Goal: Task Accomplishment & Management: Manage account settings

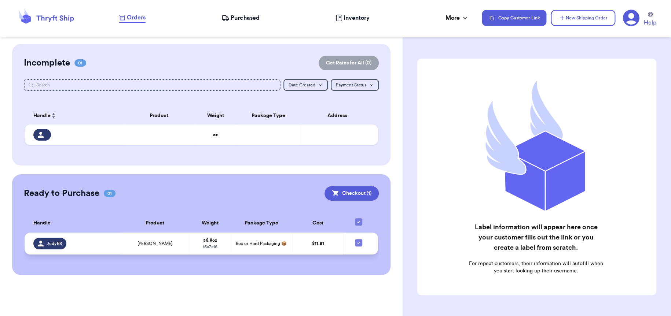
click at [73, 240] on div "JudyBR" at bounding box center [74, 244] width 83 height 12
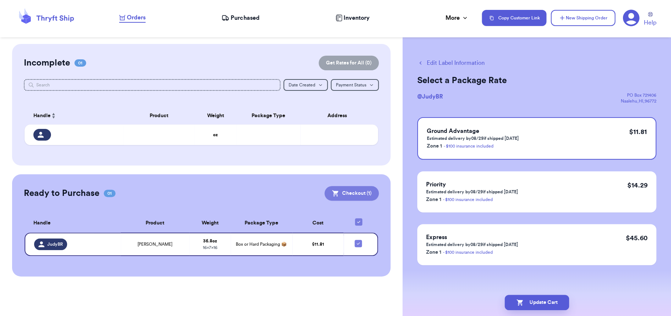
click at [359, 195] on button "Checkout ( 1 )" at bounding box center [351, 193] width 54 height 15
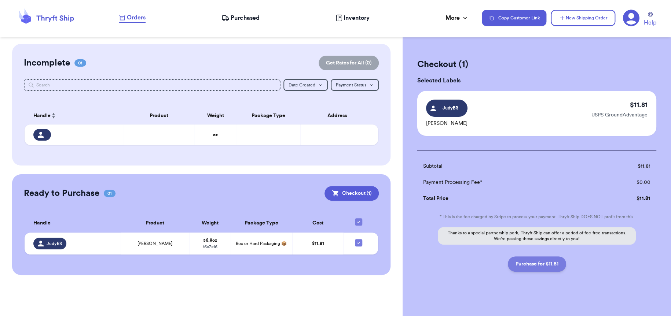
click at [531, 265] on button "Purchase for $11.81" at bounding box center [536, 263] width 58 height 15
checkbox input "false"
checkbox input "true"
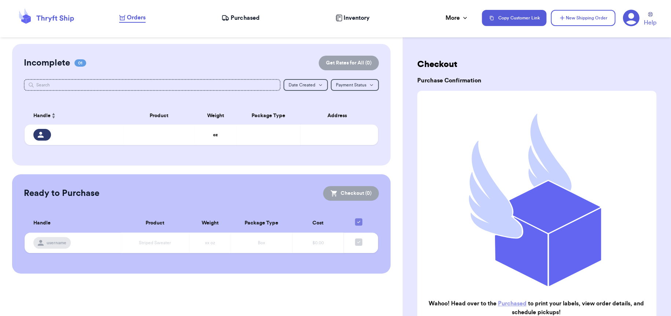
click at [242, 18] on span "Purchased" at bounding box center [244, 18] width 29 height 9
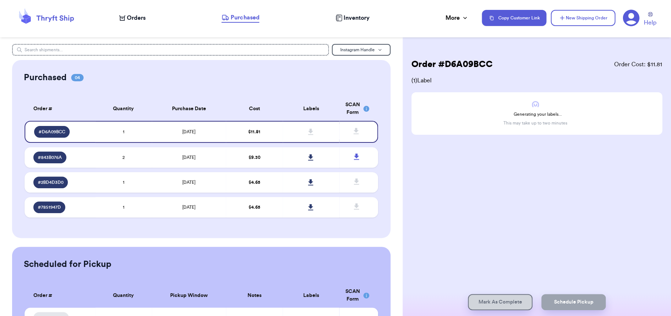
click at [348, 22] on span "Inventory" at bounding box center [356, 18] width 26 height 9
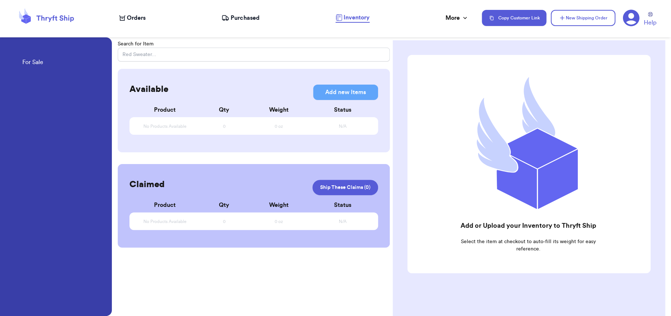
click at [245, 21] on span "Purchased" at bounding box center [244, 18] width 29 height 9
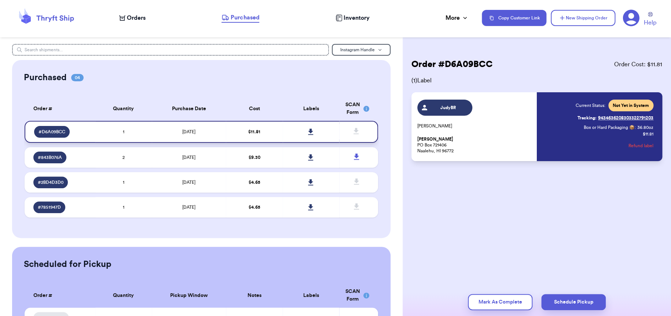
click at [308, 131] on icon at bounding box center [310, 132] width 5 height 6
click at [38, 19] on icon at bounding box center [54, 18] width 37 height 7
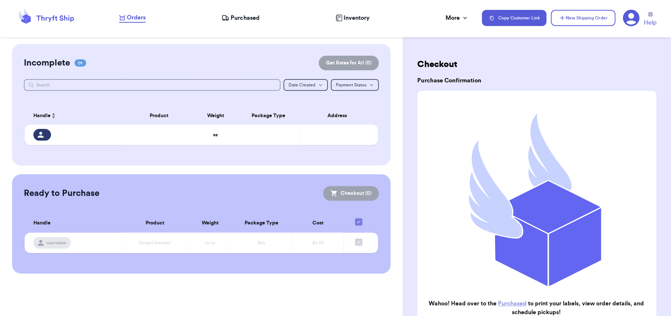
click at [234, 22] on span "Purchased" at bounding box center [244, 18] width 29 height 9
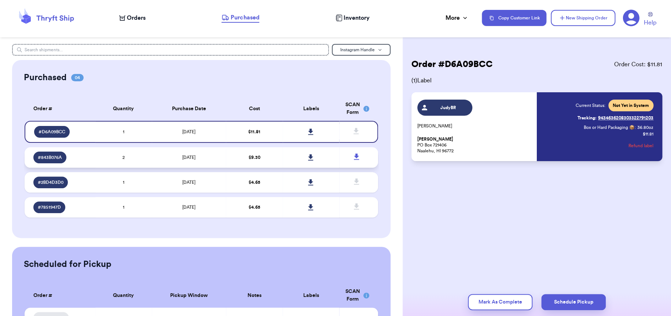
click at [147, 158] on td "2" at bounding box center [123, 157] width 56 height 21
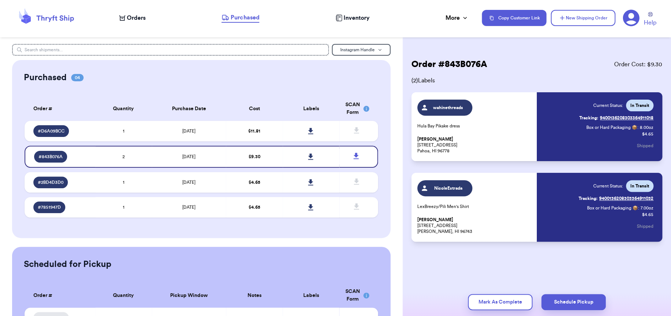
click at [611, 118] on link "Tracking: 9400136208303364911018" at bounding box center [616, 118] width 74 height 12
click at [635, 197] on link "Tracking: 9400136208303364911032" at bounding box center [615, 199] width 75 height 12
click at [133, 184] on td "1" at bounding box center [123, 182] width 56 height 21
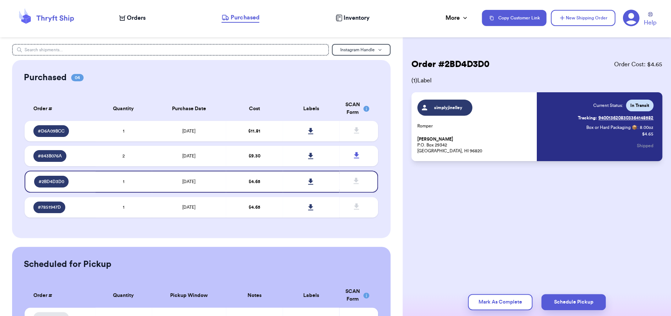
click at [610, 117] on link "Tracking: 9400136208303364148582" at bounding box center [614, 118] width 75 height 12
click at [97, 132] on td "1" at bounding box center [123, 131] width 56 height 21
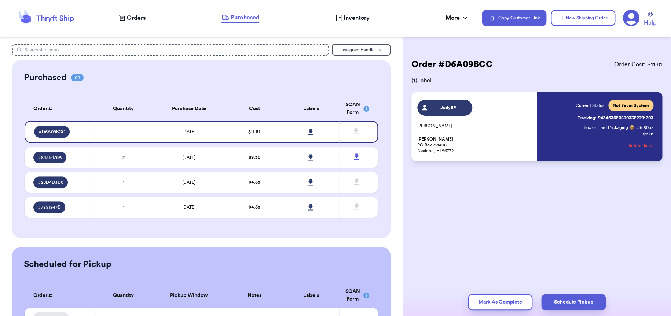
click at [545, 140] on div "Current Status: Not Yet in System Tracking: 9434636208303322791203 Box or Hard …" at bounding box center [595, 127] width 115 height 54
drag, startPoint x: 481, startPoint y: 133, endPoint x: 472, endPoint y: 130, distance: 9.8
drag, startPoint x: 472, startPoint y: 130, endPoint x: 496, endPoint y: 124, distance: 25.3
click at [496, 124] on p "[PERSON_NAME]" at bounding box center [474, 126] width 115 height 6
click at [495, 123] on p "[PERSON_NAME]" at bounding box center [474, 126] width 115 height 6
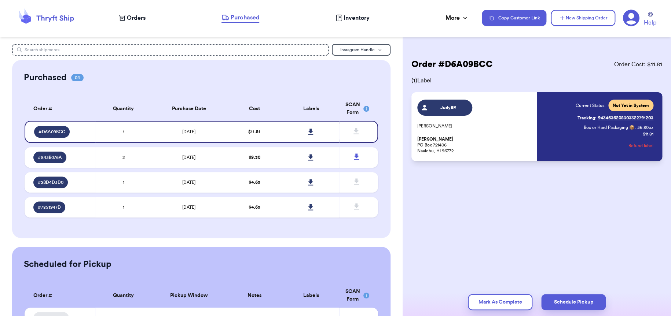
click at [128, 23] on nav "Orders Purchased Inventory More Stats Completed Orders Copy Customer Link New S…" at bounding box center [391, 18] width 559 height 24
click at [130, 18] on span "Orders" at bounding box center [136, 18] width 19 height 9
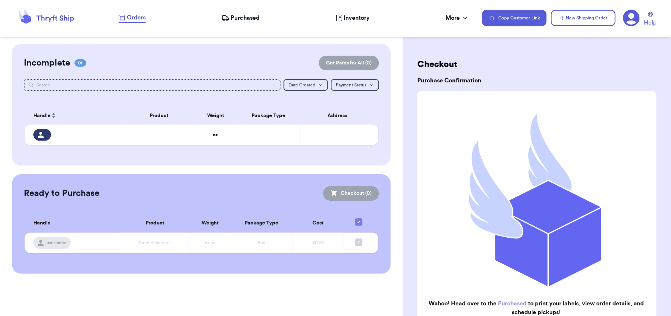
click at [250, 18] on span "Purchased" at bounding box center [244, 18] width 29 height 9
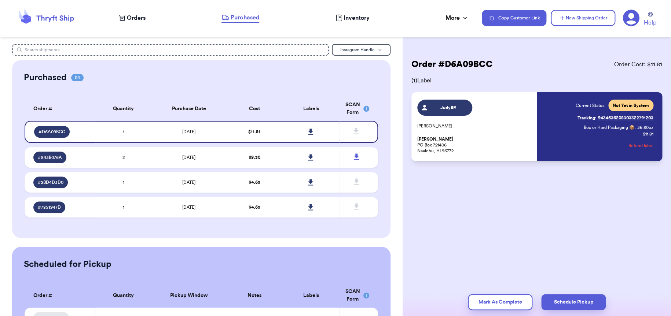
click at [610, 117] on link "Tracking: 9434636208303322791203" at bounding box center [615, 118] width 76 height 12
click at [363, 110] on rect at bounding box center [366, 109] width 6 height 6
click at [626, 17] on icon at bounding box center [631, 18] width 16 height 16
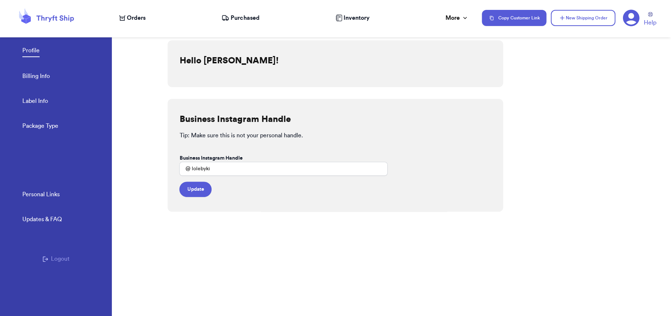
click at [38, 74] on link "Billing Info" at bounding box center [35, 77] width 27 height 10
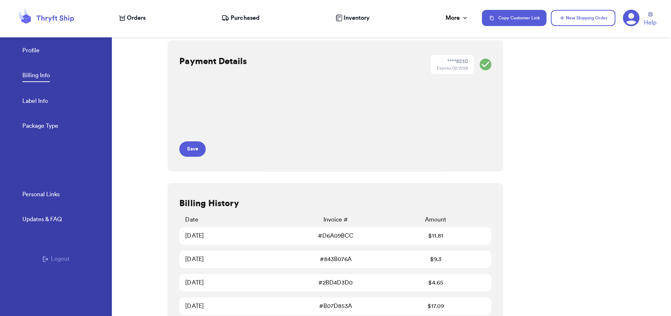
click at [207, 236] on div "[DATE]" at bounding box center [235, 236] width 100 height 9
click at [49, 197] on link "Personal Links" at bounding box center [40, 195] width 37 height 10
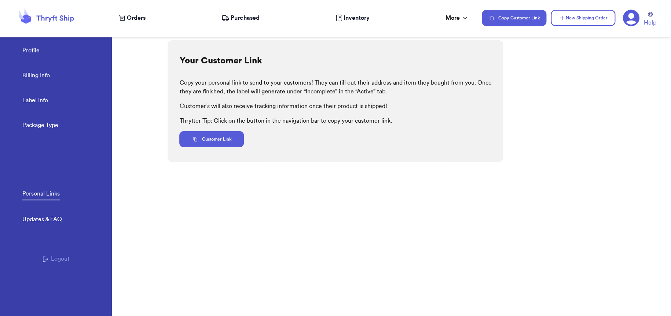
click at [43, 103] on link "Label Info" at bounding box center [35, 101] width 26 height 10
select select "HI"
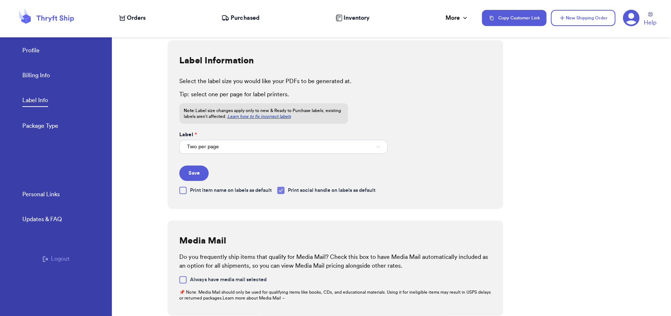
click at [44, 77] on link "Billing Info" at bounding box center [35, 76] width 27 height 10
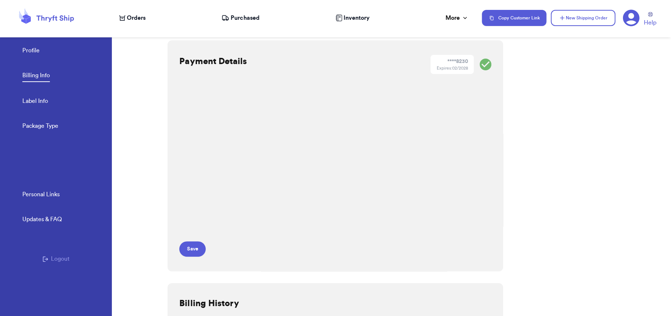
click at [244, 241] on form "Save" at bounding box center [283, 173] width 208 height 168
click at [188, 249] on button "Save" at bounding box center [192, 248] width 26 height 15
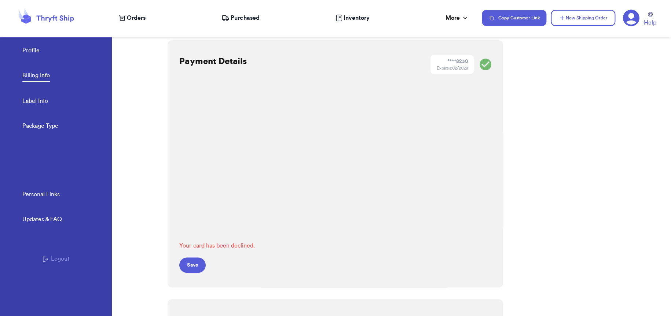
click at [406, 148] on div "Payment Details **** 8230 Expires: 02/2028 Your card has been declined. Save" at bounding box center [334, 163] width 335 height 247
click at [432, 120] on div "Payment Details **** 8230 Expires: 02/2028 Your card has been declined. Save" at bounding box center [334, 163] width 335 height 247
click at [200, 266] on button "Save" at bounding box center [192, 265] width 26 height 15
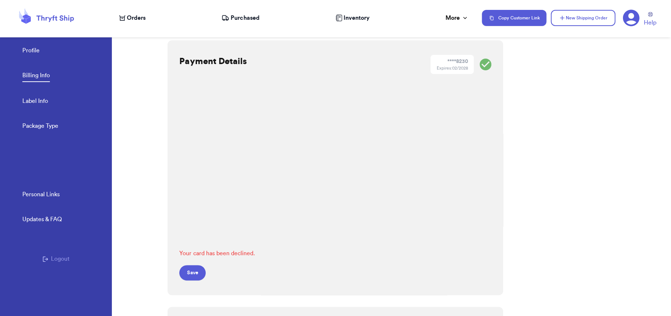
click at [311, 258] on form "Your card has been declined. Save" at bounding box center [283, 185] width 208 height 192
click at [193, 277] on button "Save" at bounding box center [192, 272] width 26 height 15
click at [309, 269] on form "Your card was declined. Save" at bounding box center [283, 185] width 208 height 192
click at [191, 272] on button "Save" at bounding box center [192, 272] width 26 height 15
click at [29, 51] on link "Profile" at bounding box center [30, 51] width 17 height 10
